Goal: Browse casually: Explore the website without a specific task or goal

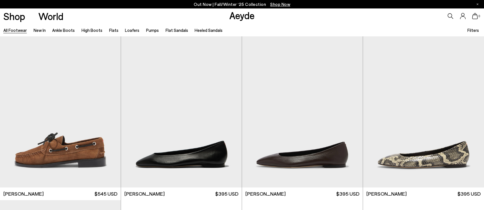
scroll to position [6131, 0]
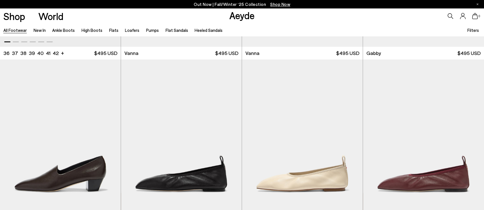
scroll to position [6614, 0]
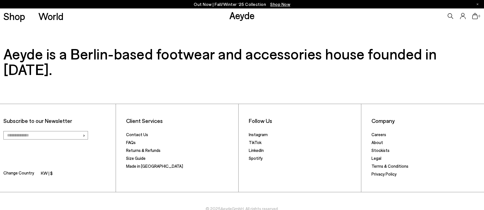
scroll to position [319, 0]
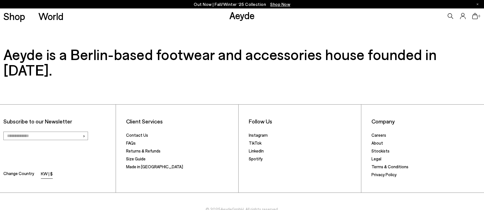
click at [46, 171] on li "KW | $" at bounding box center [47, 175] width 12 height 8
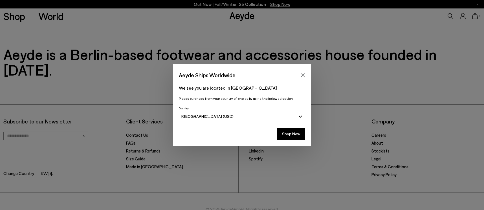
click at [207, 117] on div "[GEOGRAPHIC_DATA] (USD)" at bounding box center [239, 116] width 115 height 5
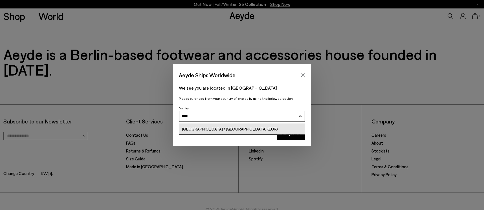
scroll to position [0, 0]
type input "*******"
click at [214, 132] on div "[GEOGRAPHIC_DATA] / [GEOGRAPHIC_DATA] (EUR)" at bounding box center [230, 129] width 96 height 6
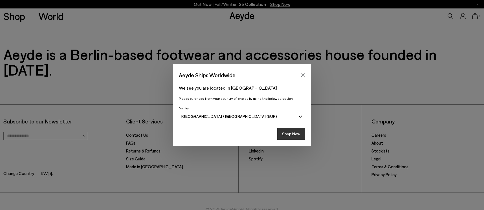
click at [301, 136] on button "Shop Now" at bounding box center [292, 134] width 28 height 12
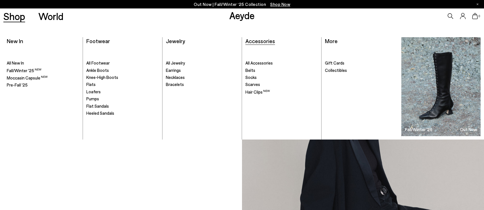
click at [253, 40] on span "Accessories" at bounding box center [261, 41] width 30 height 7
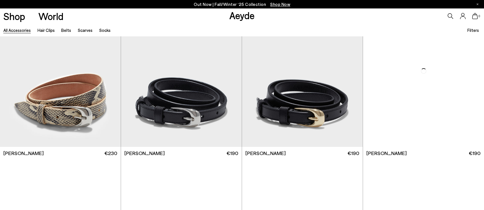
scroll to position [1239, 0]
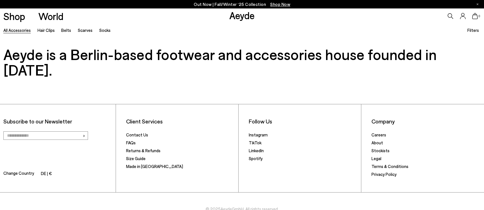
scroll to position [2495, 0]
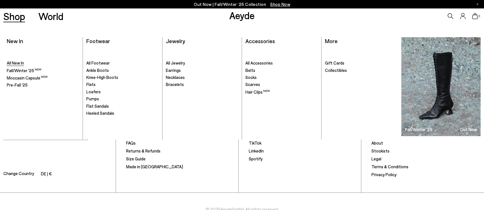
click at [10, 62] on span "All New In" at bounding box center [15, 62] width 17 height 5
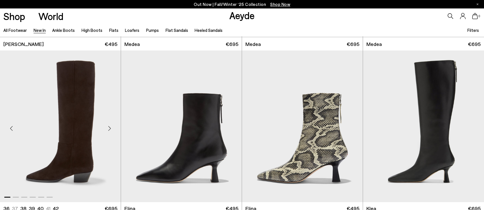
scroll to position [524, 0]
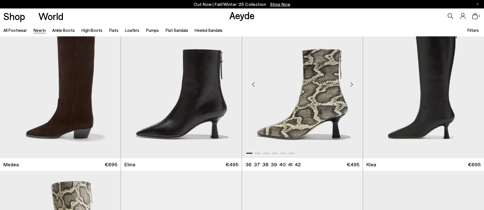
click at [352, 84] on div "Next slide" at bounding box center [351, 84] width 17 height 17
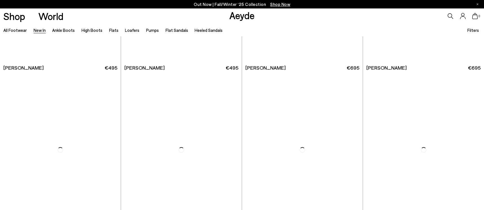
scroll to position [3123, 0]
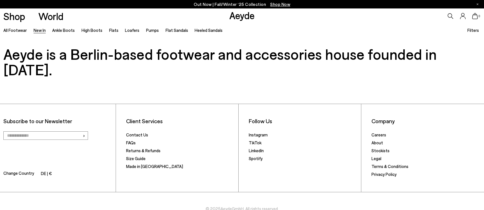
scroll to position [3976, 0]
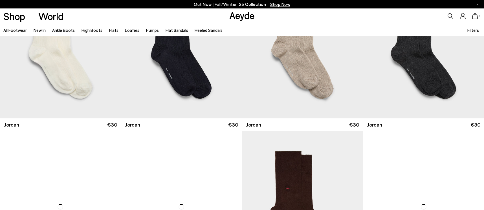
scroll to position [4831, 0]
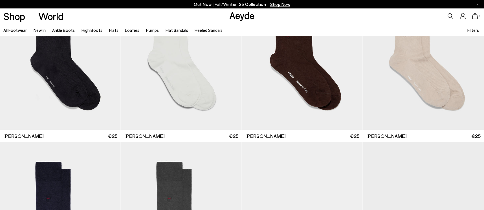
click at [130, 28] on link "Loafers" at bounding box center [132, 30] width 14 height 5
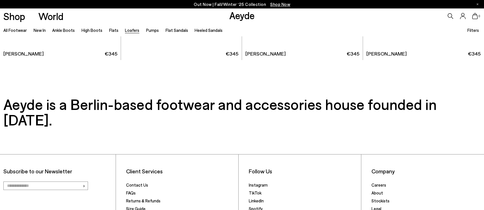
scroll to position [1293, 0]
